Goal: Task Accomplishment & Management: Use online tool/utility

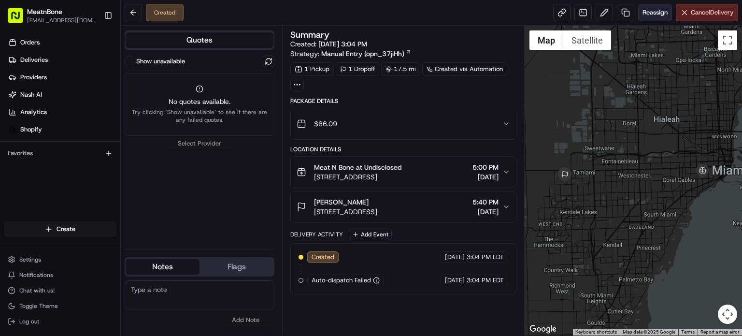
click at [650, 14] on span "Reassign" at bounding box center [654, 12] width 25 height 9
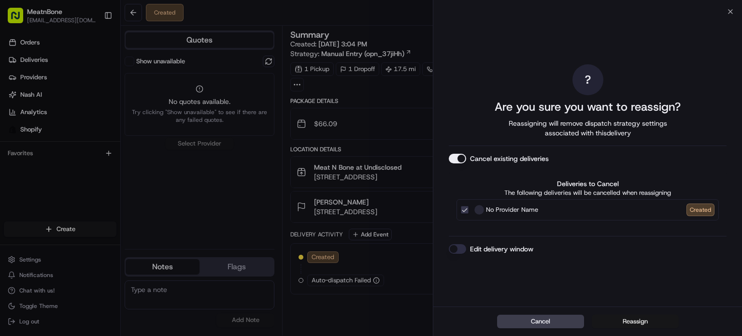
click at [634, 324] on button "Reassign" at bounding box center [635, 321] width 87 height 14
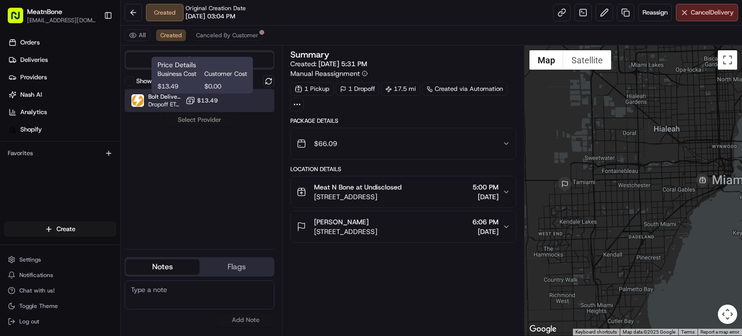
click at [226, 104] on div "Bolt Deliveries Dropoff ETA - $13.49" at bounding box center [200, 100] width 150 height 23
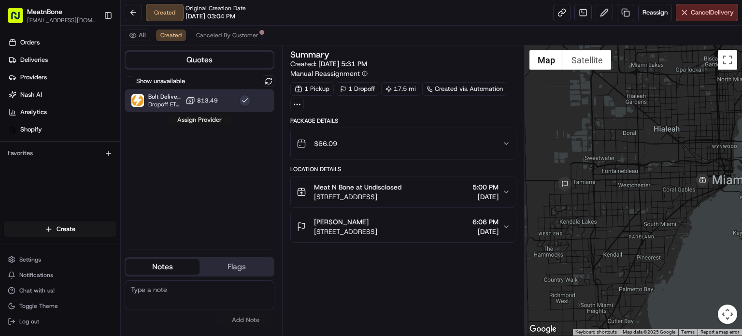
click at [211, 117] on button "Assign Provider" at bounding box center [199, 120] width 69 height 12
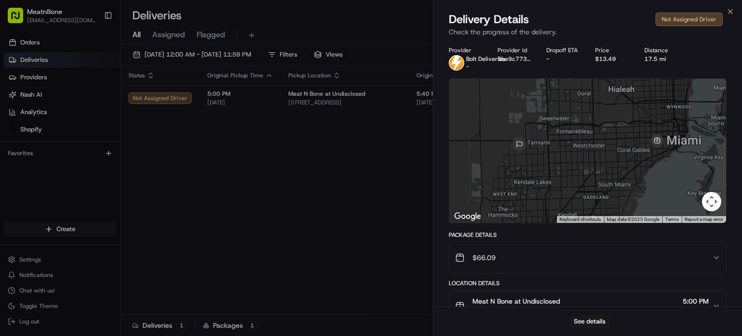
scroll to position [126, 0]
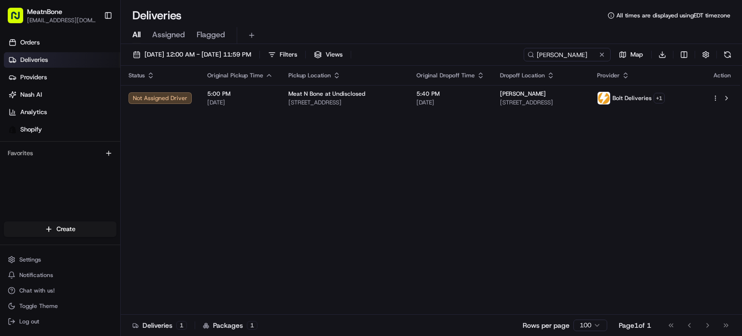
drag, startPoint x: 240, startPoint y: 162, endPoint x: 236, endPoint y: 122, distance: 40.4
click at [42, 59] on span "Deliveries" at bounding box center [34, 60] width 28 height 9
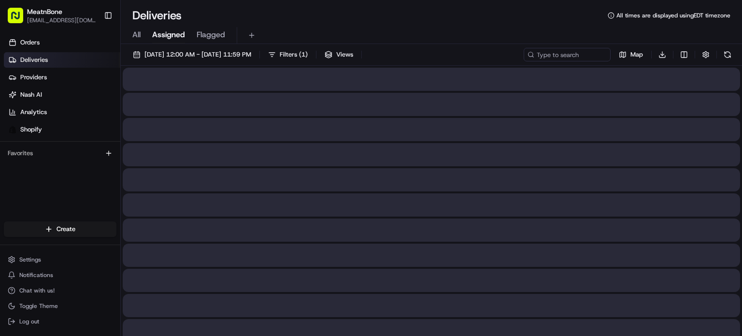
click at [164, 35] on span "Assigned" at bounding box center [168, 35] width 33 height 12
drag, startPoint x: 175, startPoint y: 34, endPoint x: 176, endPoint y: 3, distance: 30.9
click at [174, 33] on span "Assigned" at bounding box center [168, 35] width 33 height 12
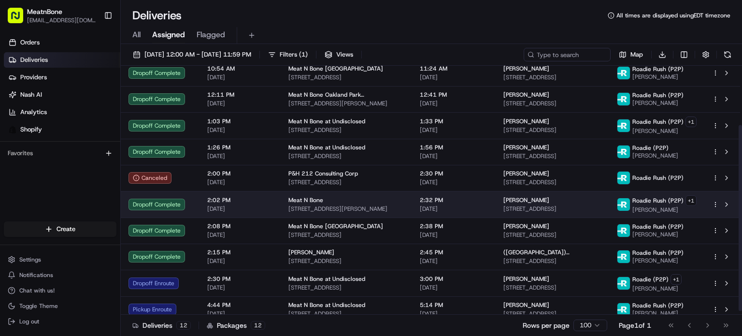
scroll to position [84, 0]
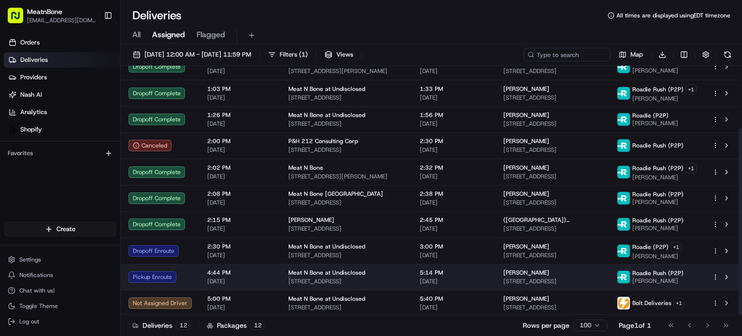
click at [392, 275] on td "Meat N Bone at Undisclosed 2207 Coral Wy, Coral Gables, FL 33145, US" at bounding box center [346, 277] width 131 height 26
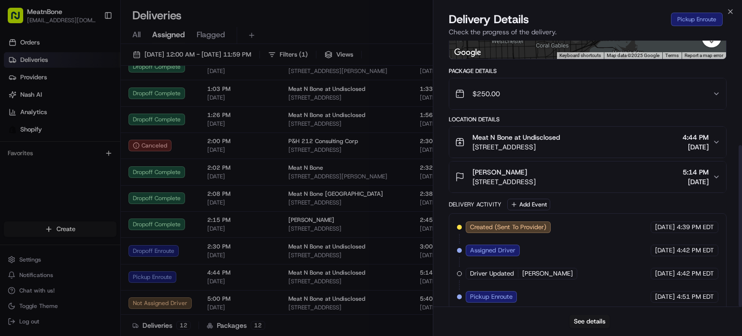
scroll to position [172, 0]
